Goal: Task Accomplishment & Management: Manage account settings

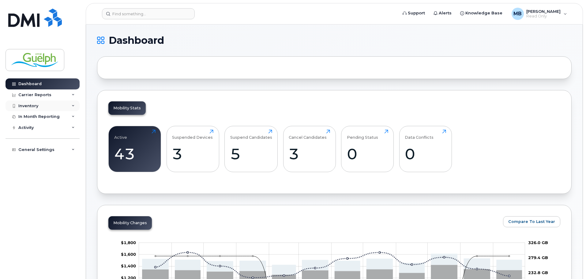
click at [74, 106] on icon at bounding box center [73, 105] width 3 height 3
click at [47, 118] on div "Mobility Devices" at bounding box center [38, 117] width 35 height 6
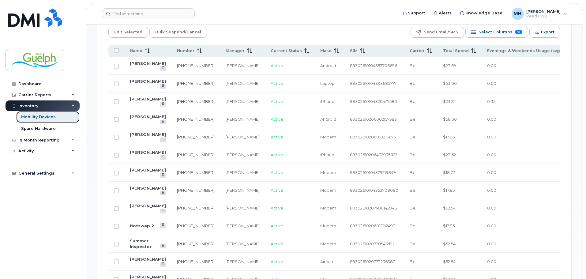
scroll to position [322, 0]
click at [146, 49] on icon at bounding box center [146, 51] width 1 height 5
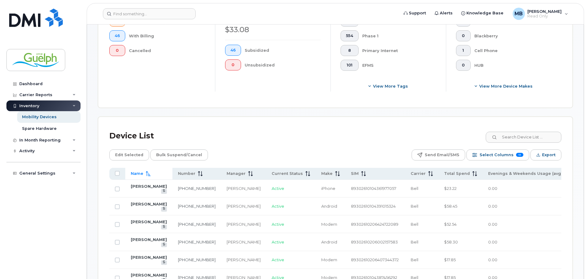
scroll to position [231, 0]
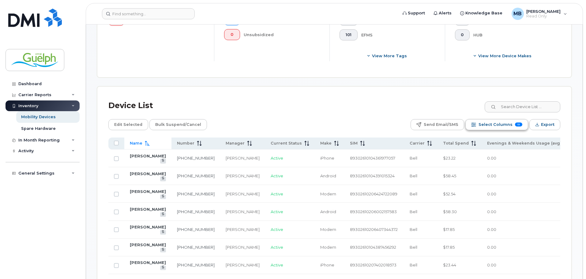
click at [505, 120] on span "Select Columns" at bounding box center [496, 124] width 34 height 9
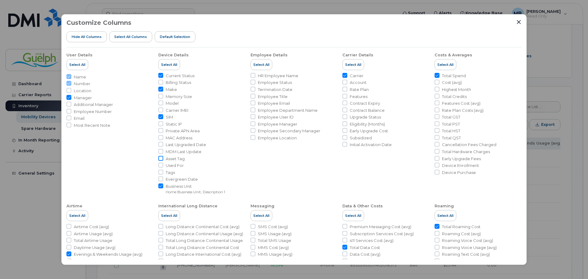
click at [162, 158] on input "Asset Tag" at bounding box center [160, 158] width 5 height 5
checkbox input "true"
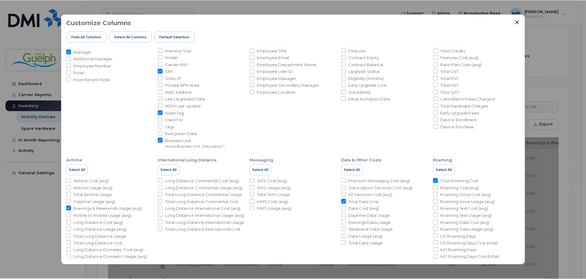
scroll to position [67, 0]
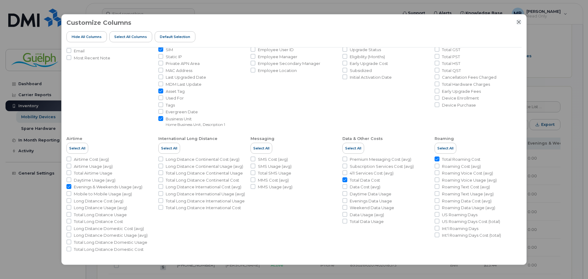
click at [518, 23] on icon "Close" at bounding box center [518, 22] width 5 height 5
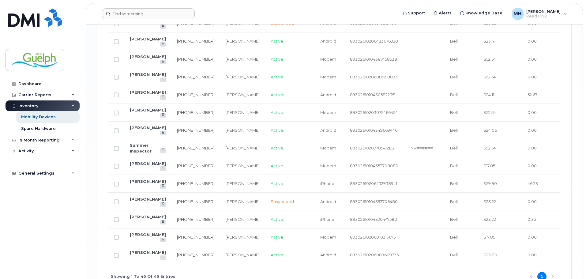
scroll to position [231, 0]
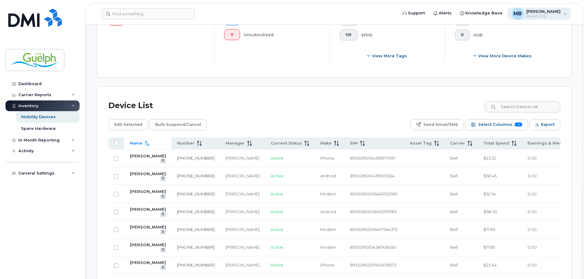
click at [565, 13] on div "MB [PERSON_NAME] Read Only" at bounding box center [539, 14] width 64 height 12
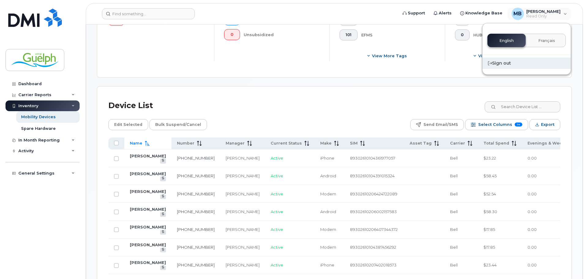
click at [512, 65] on div "Sign out" at bounding box center [526, 63] width 88 height 11
